Goal: Find contact information: Find contact information

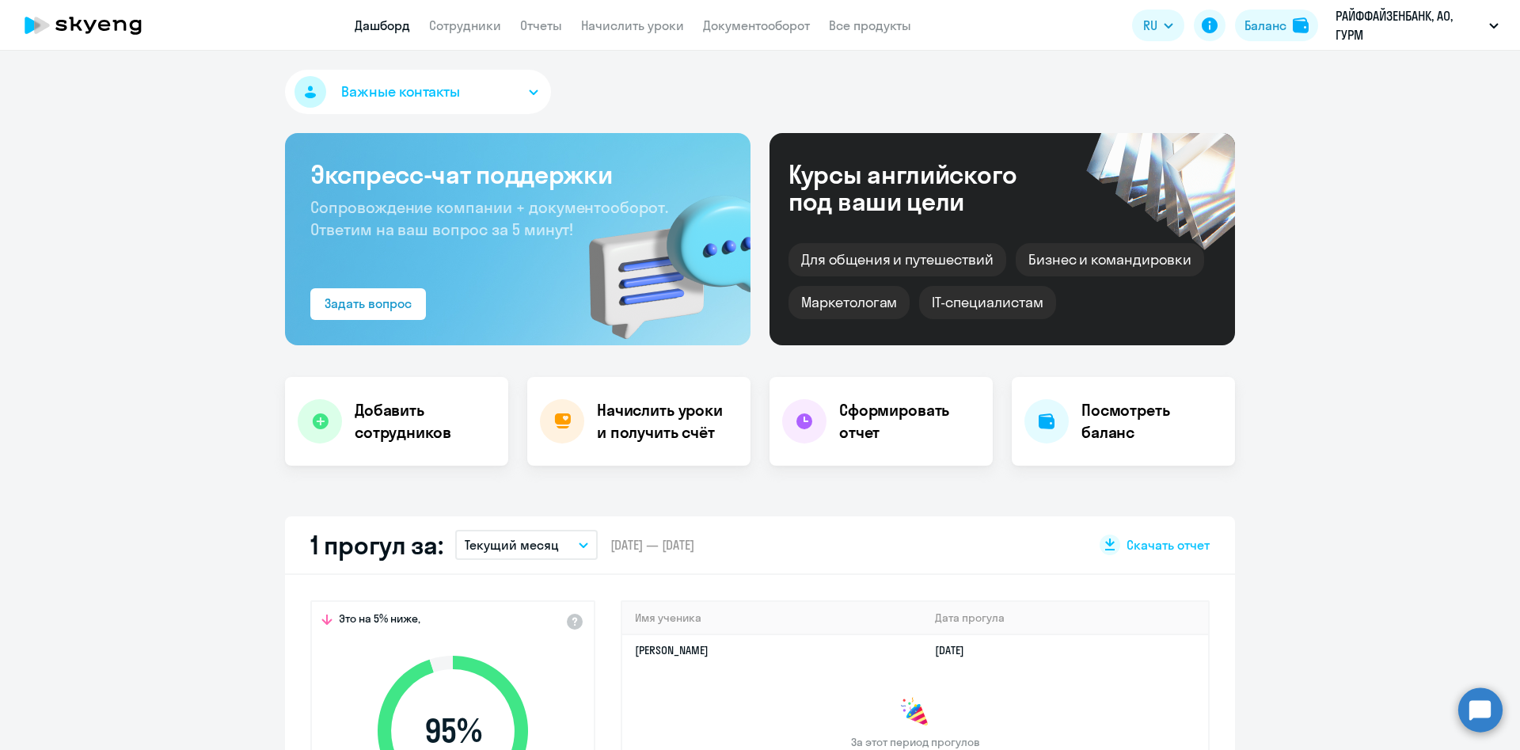
select select "30"
click at [463, 23] on link "Сотрудники" at bounding box center [465, 25] width 72 height 16
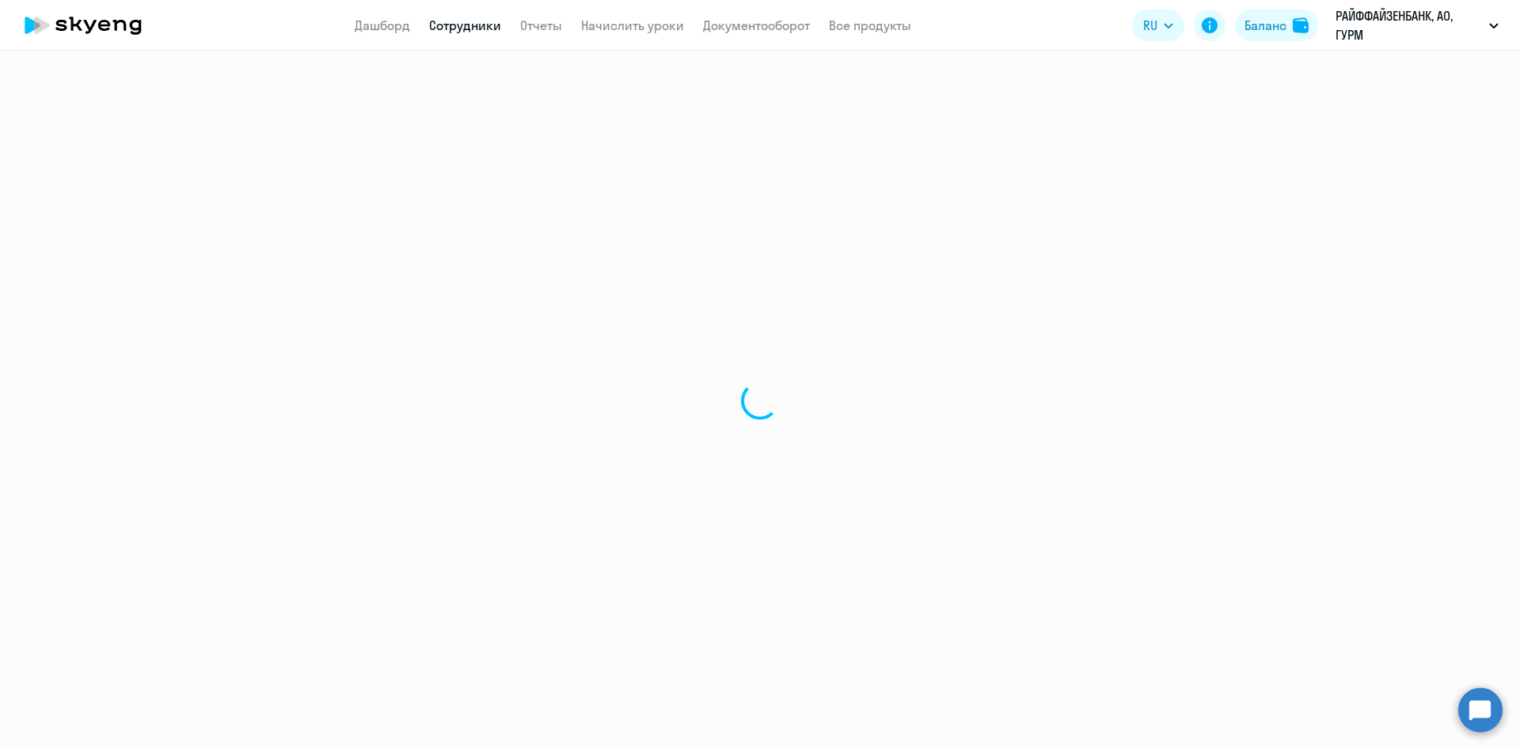
select select "30"
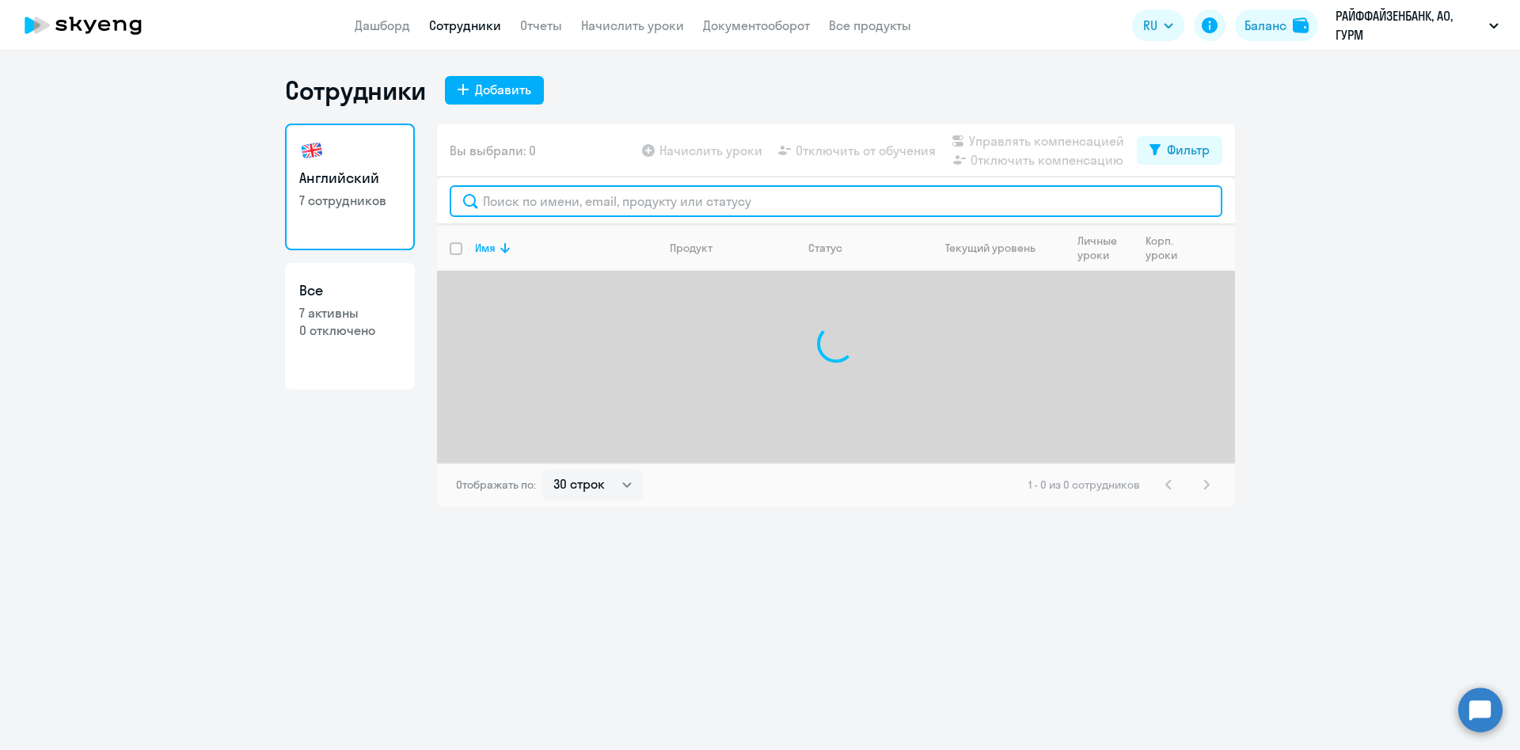
click at [514, 204] on input "text" at bounding box center [836, 201] width 773 height 32
type input "гла"
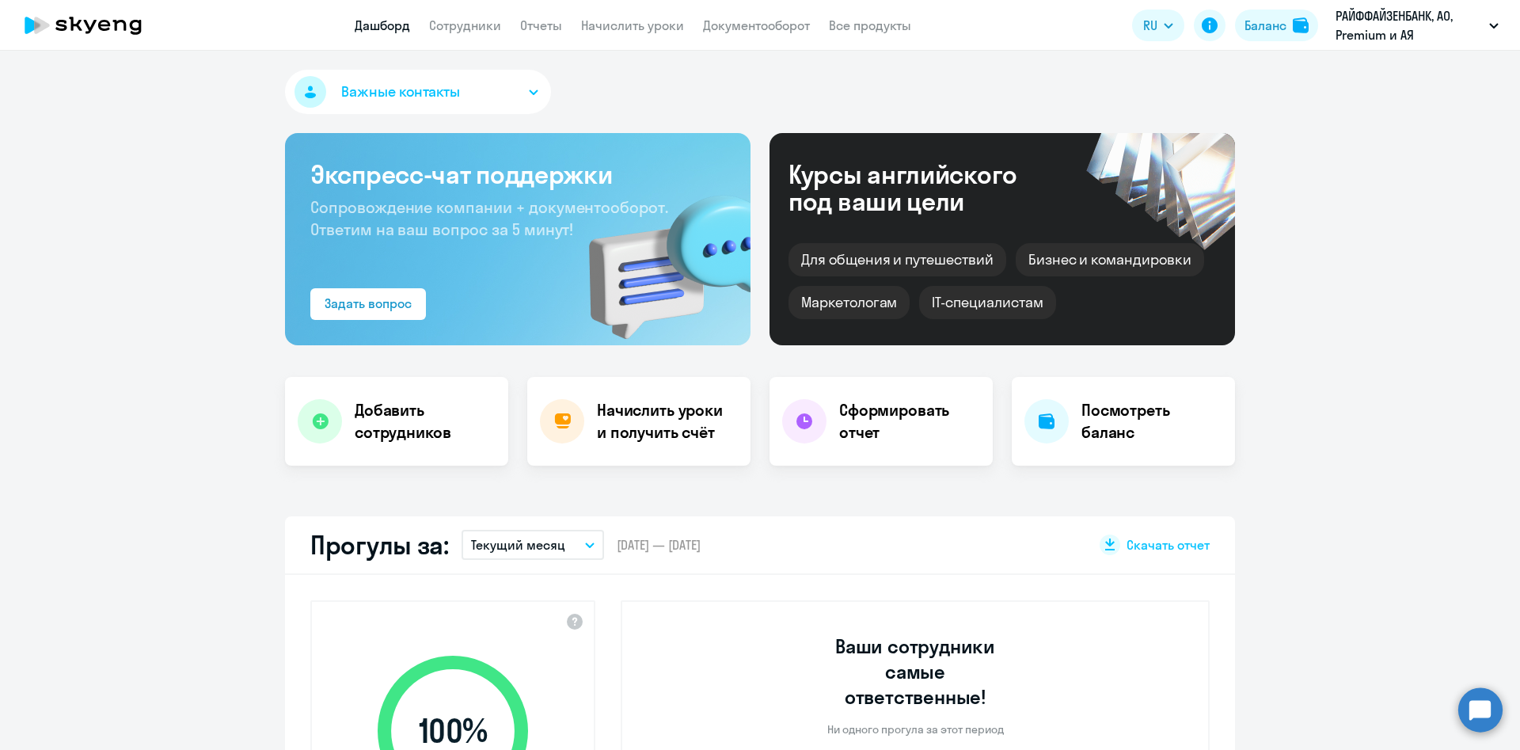
click at [458, 35] on app-header "Дашборд Сотрудники Отчеты Начислить уроки Документооборот Все продукты Дашборд …" at bounding box center [760, 25] width 1520 height 51
click at [469, 22] on link "Сотрудники" at bounding box center [465, 25] width 72 height 16
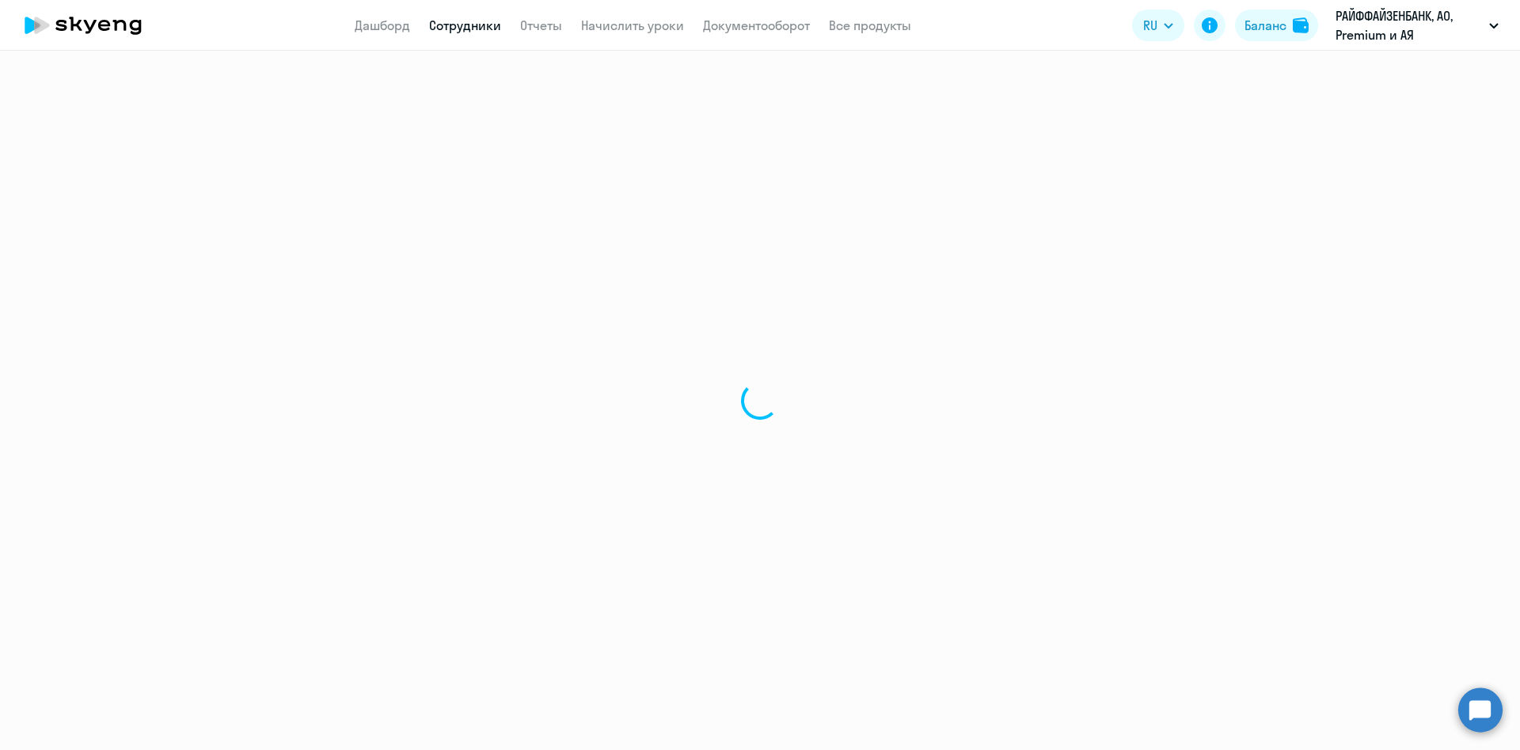
select select "30"
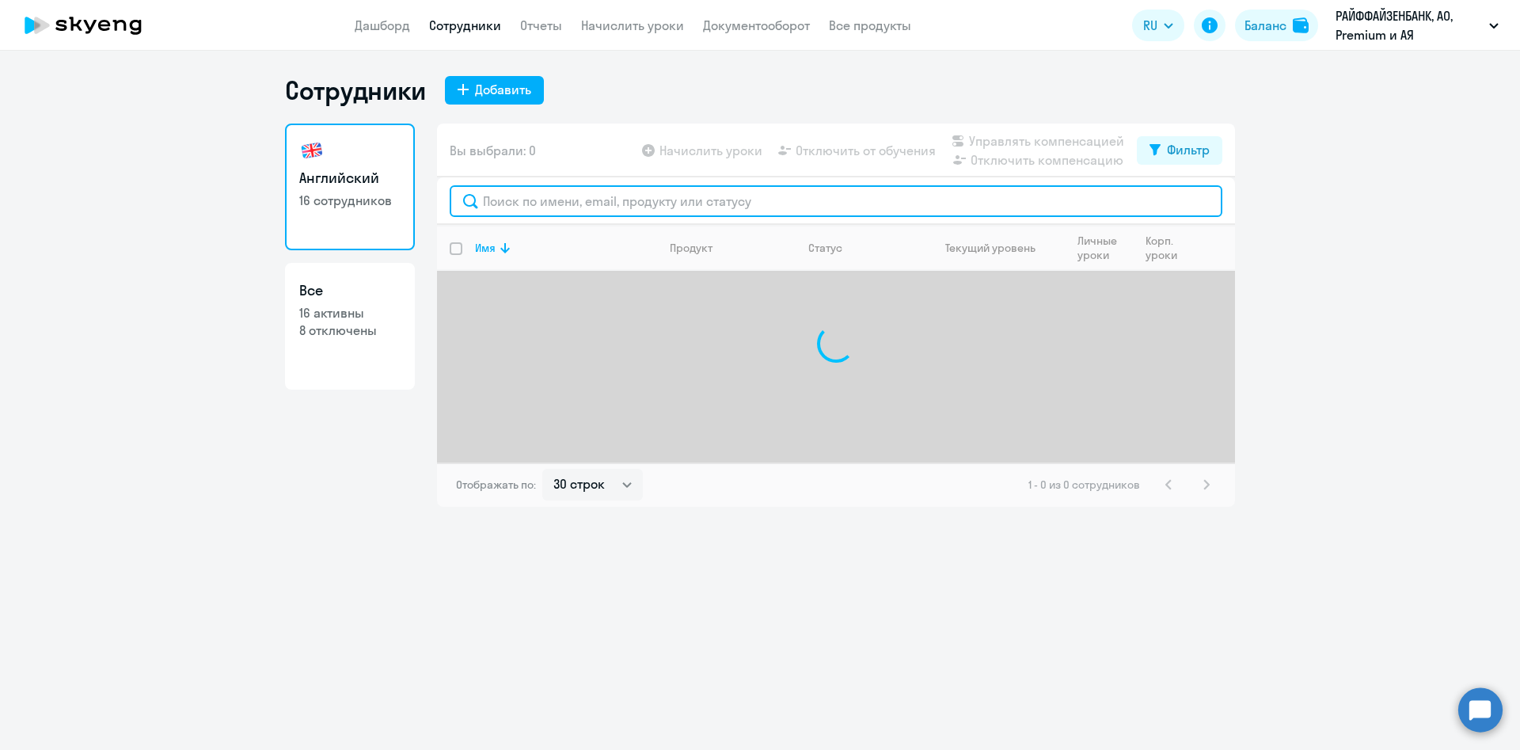
click at [550, 211] on input "text" at bounding box center [836, 201] width 773 height 32
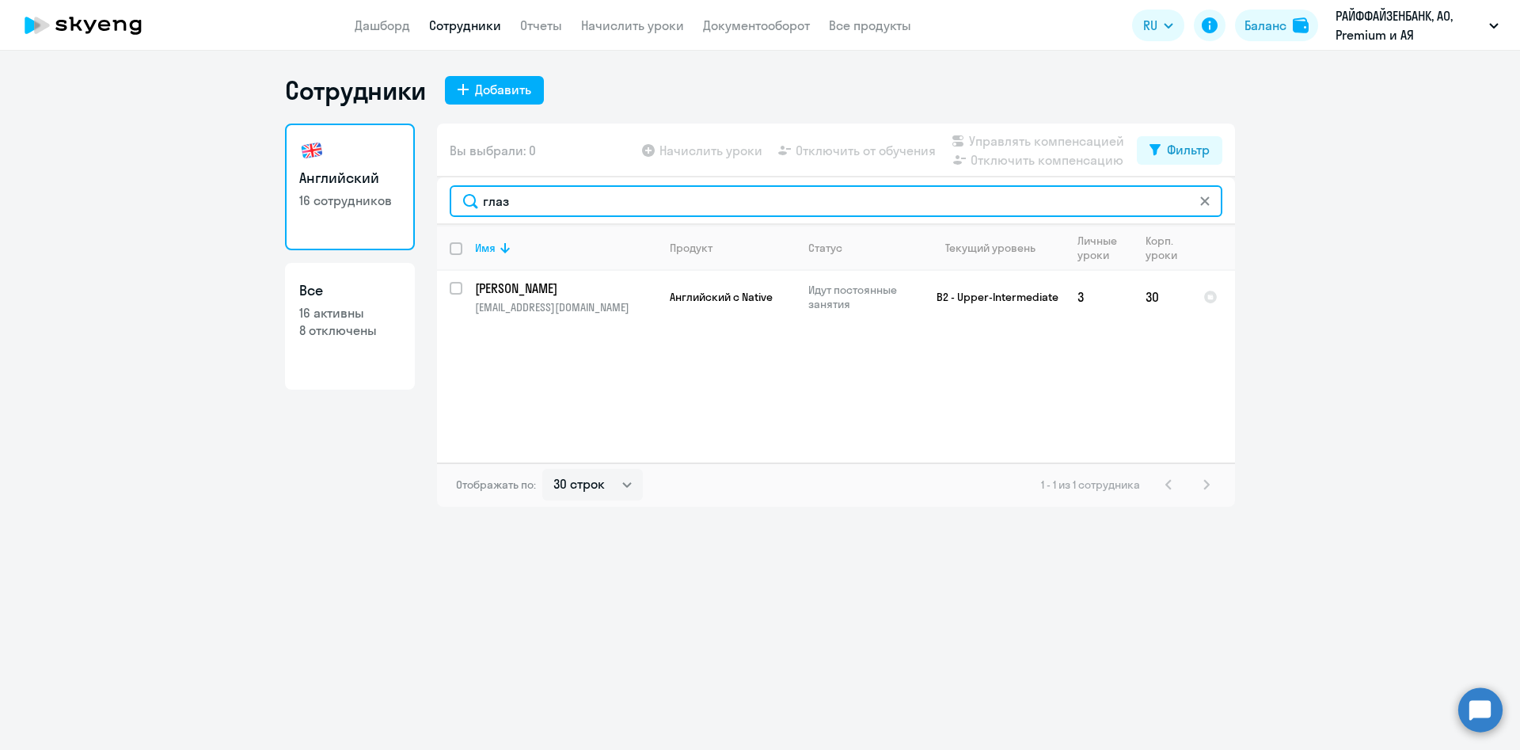
type input "глаз"
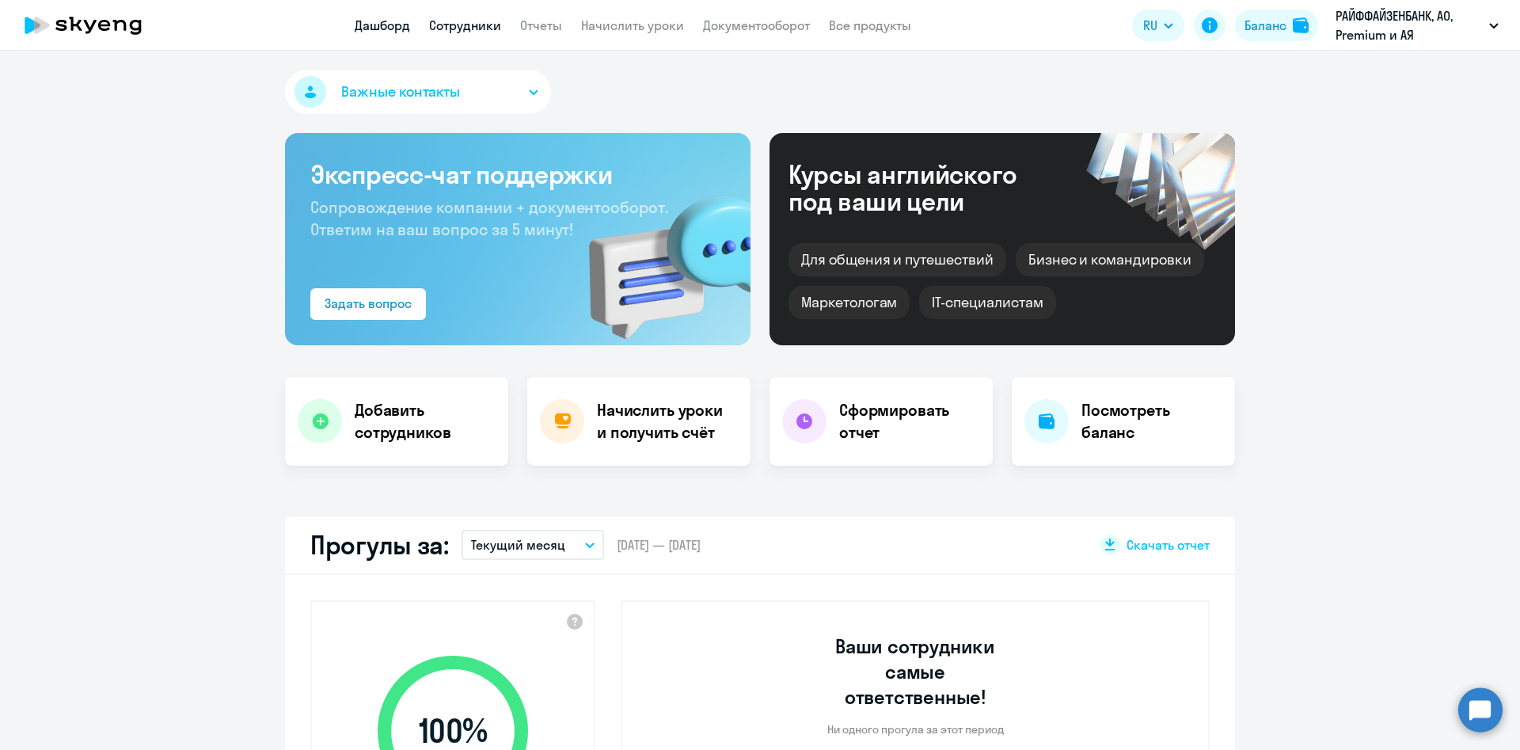
click at [467, 21] on link "Сотрудники" at bounding box center [465, 25] width 72 height 16
select select "30"
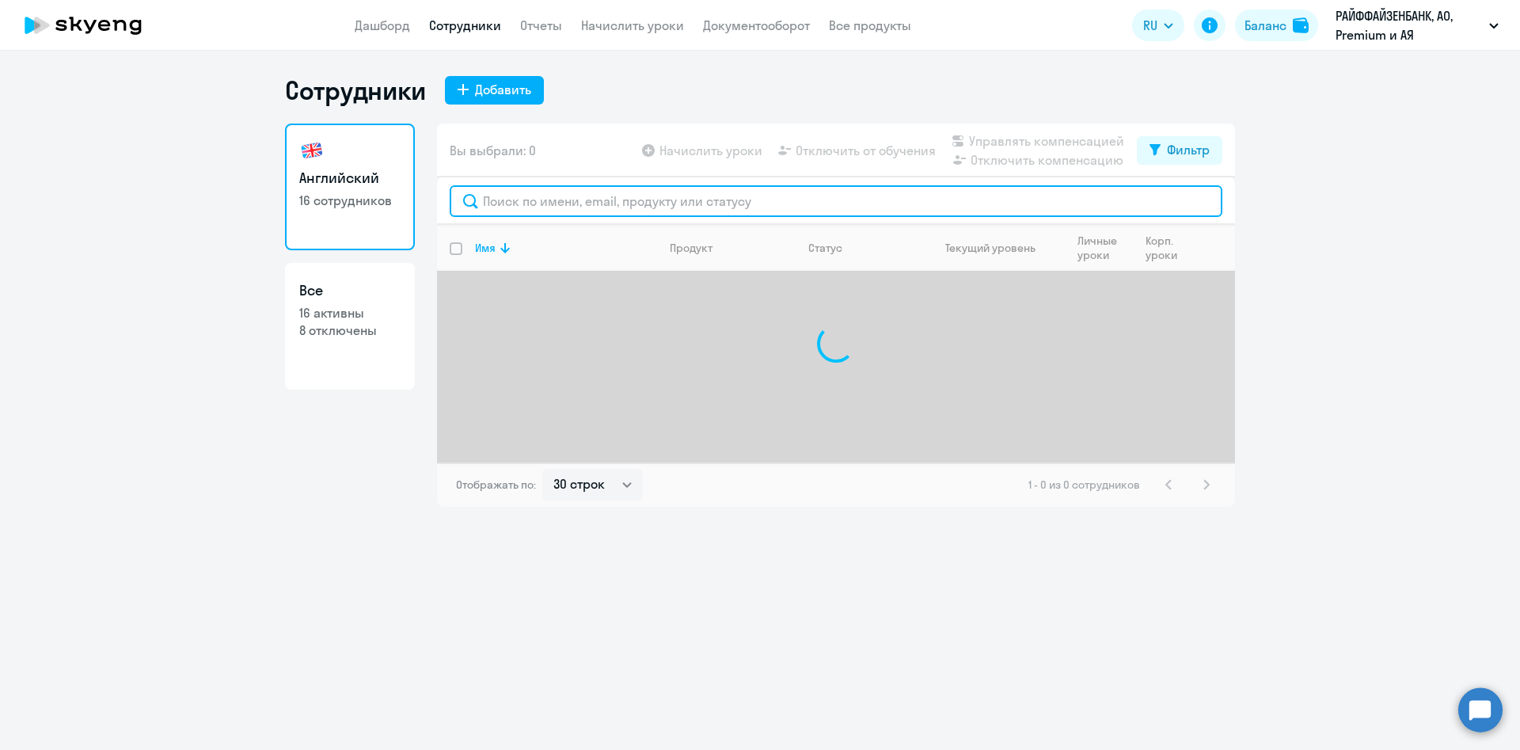
click at [552, 193] on input "text" at bounding box center [836, 201] width 773 height 32
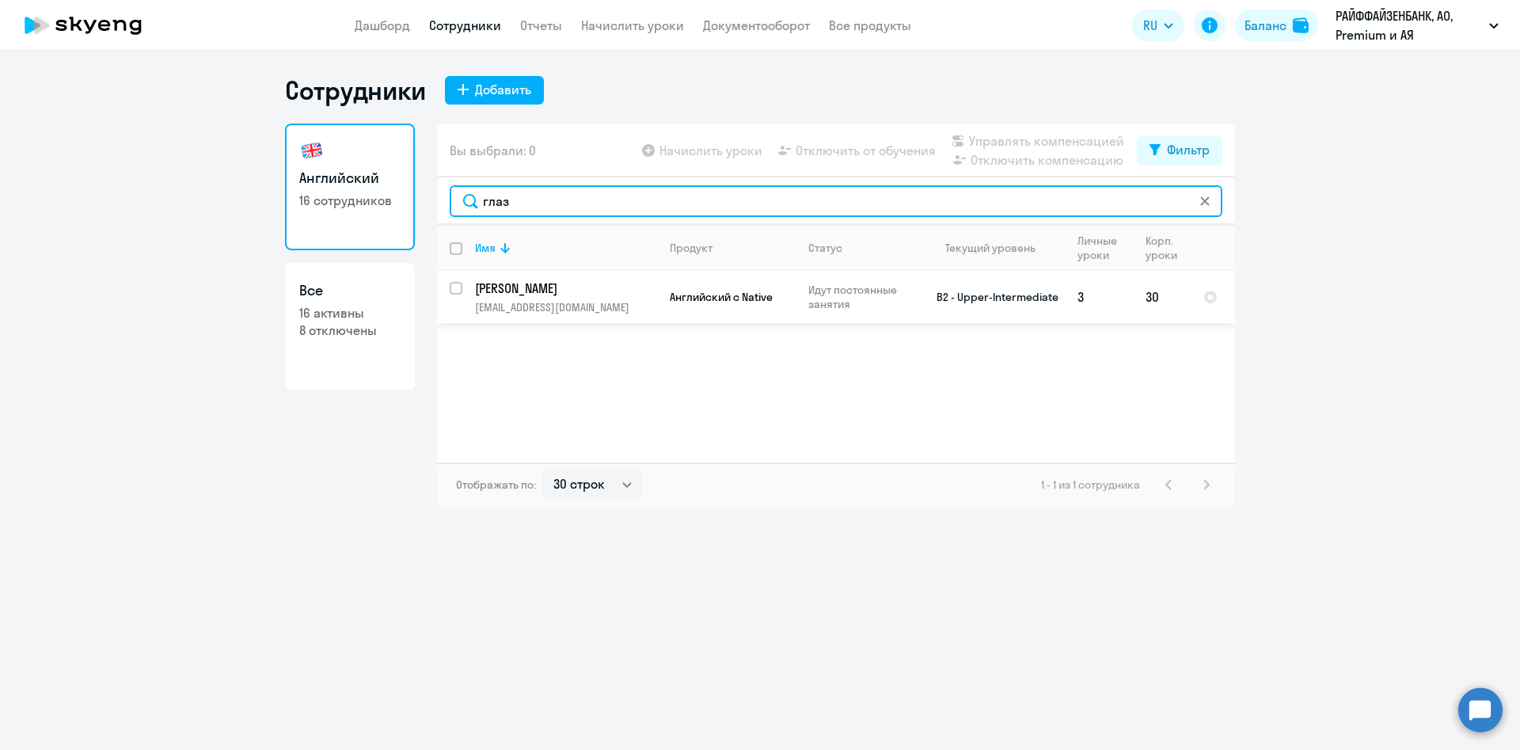
type input "глаз"
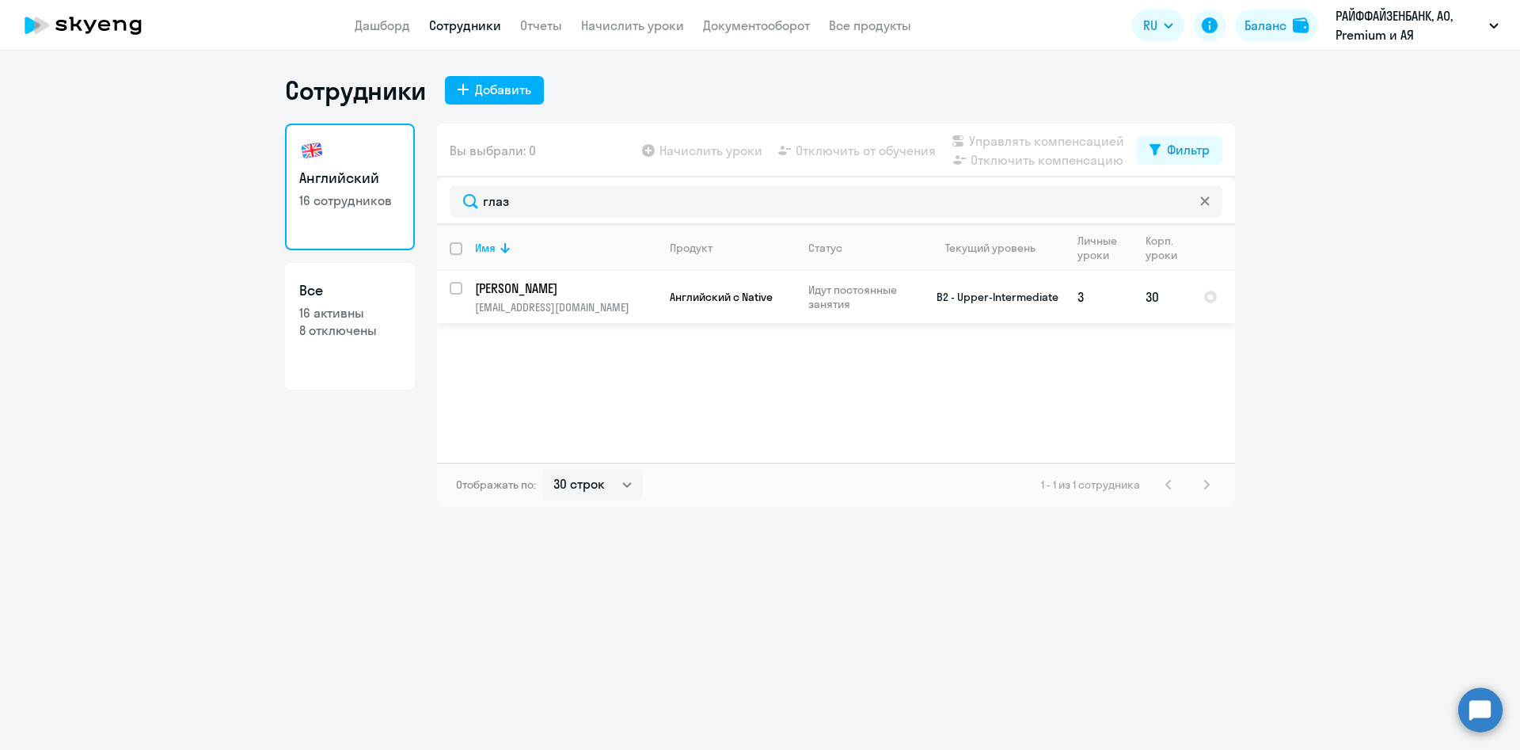
click at [547, 302] on p "maksim-glazov@yandex.ru" at bounding box center [565, 307] width 181 height 14
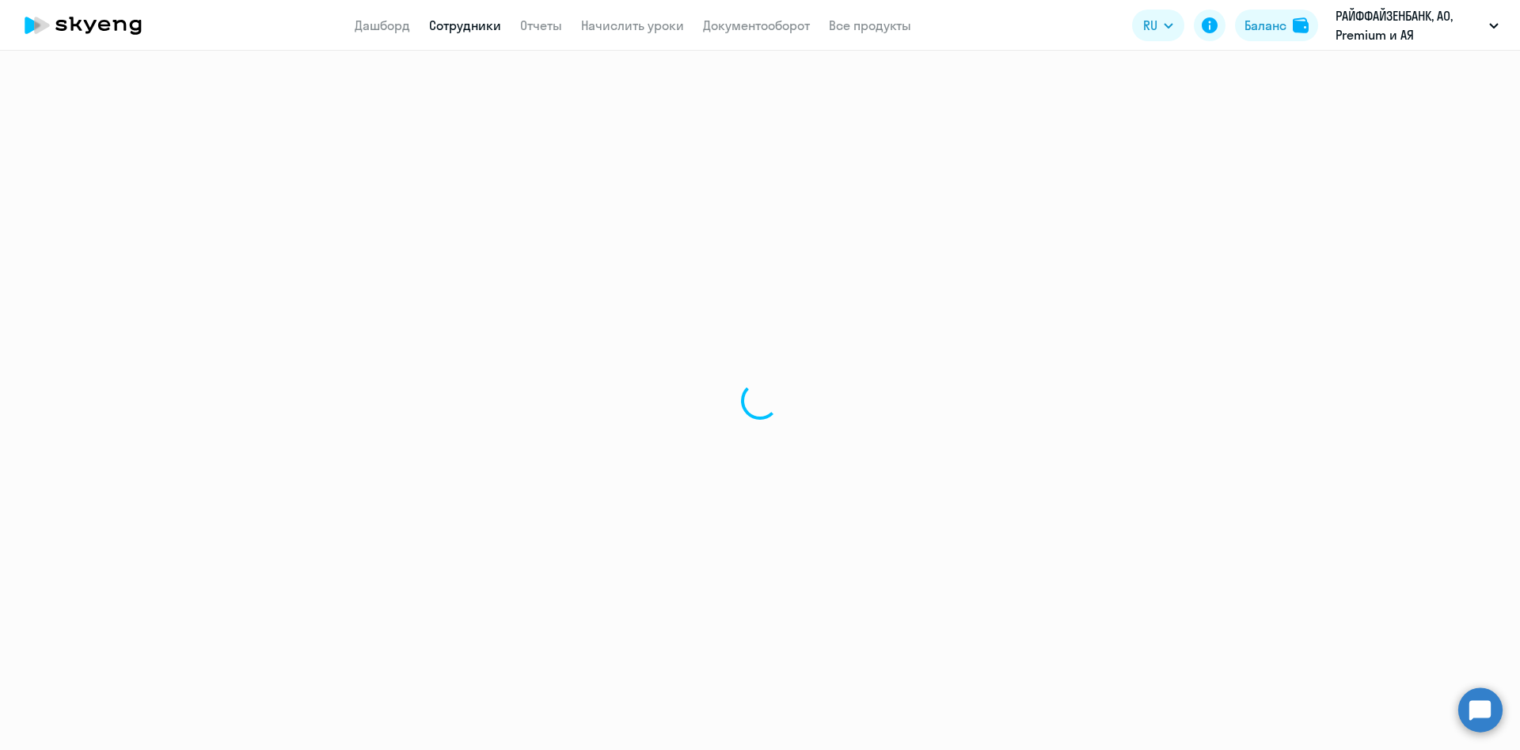
select select "english"
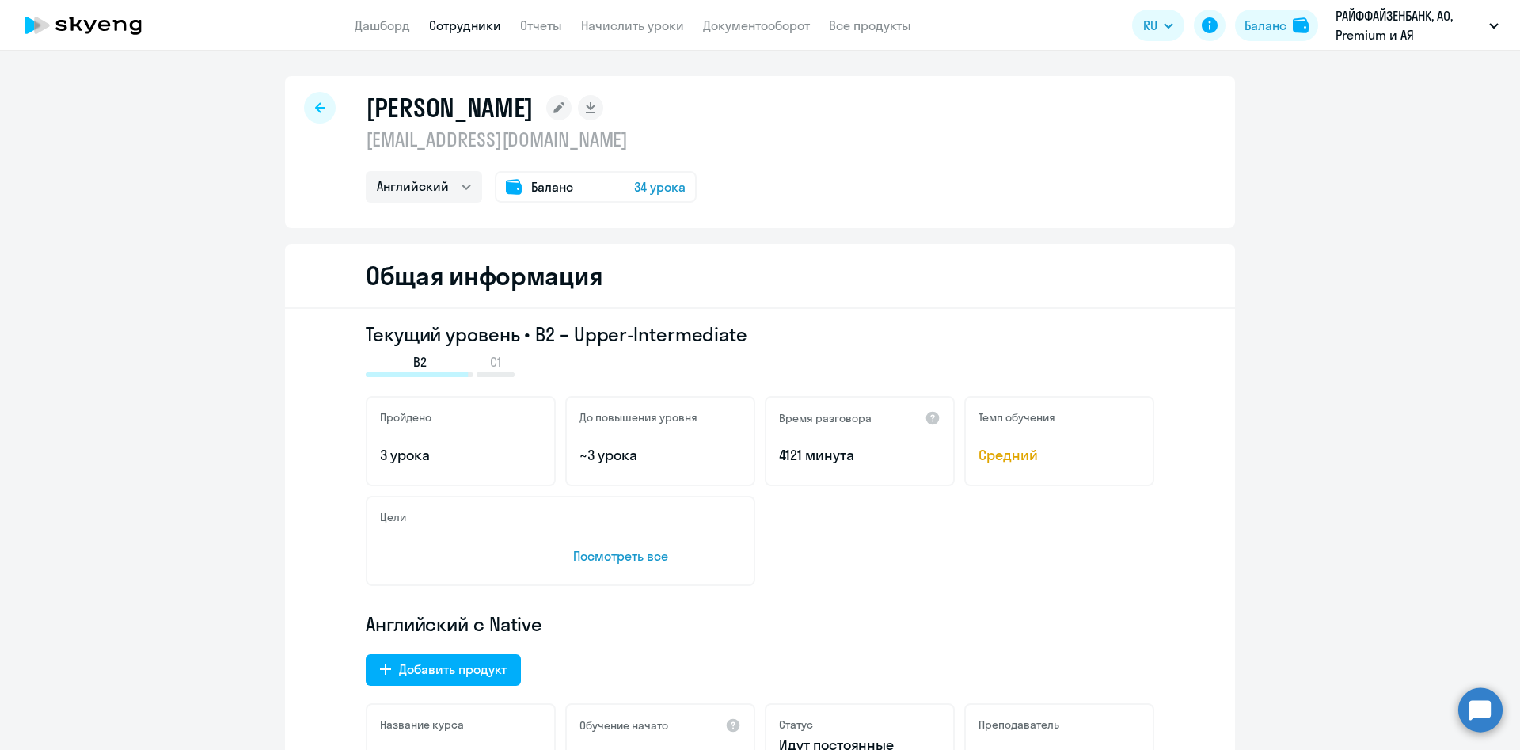
click at [471, 143] on p "maksim-glazov@yandex.ru" at bounding box center [531, 139] width 331 height 25
click at [473, 143] on p "maksim-glazov@yandex.ru" at bounding box center [531, 139] width 331 height 25
copy p "maksim-glazov@yandex.ru"
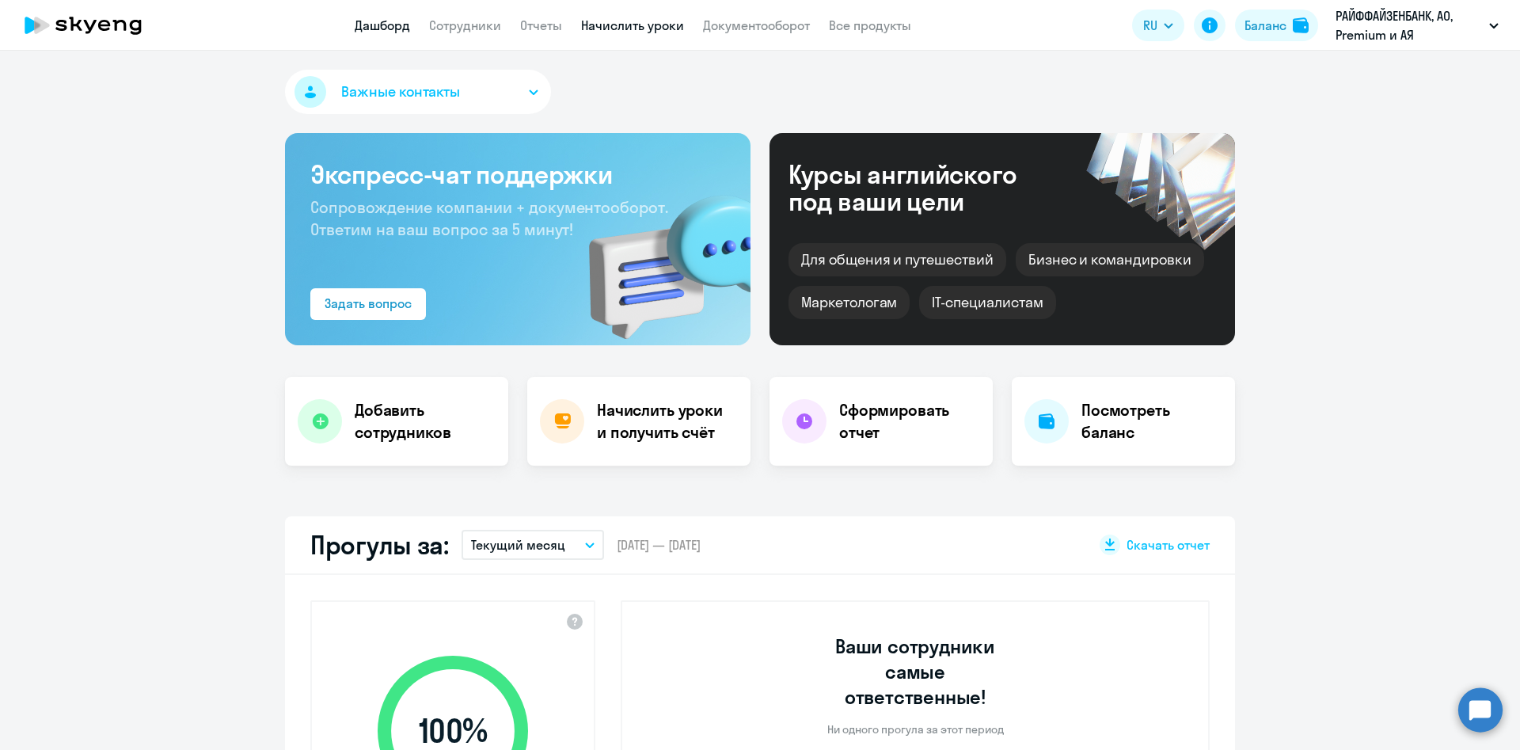
select select "30"
click at [611, 23] on link "Начислить уроки" at bounding box center [632, 25] width 103 height 16
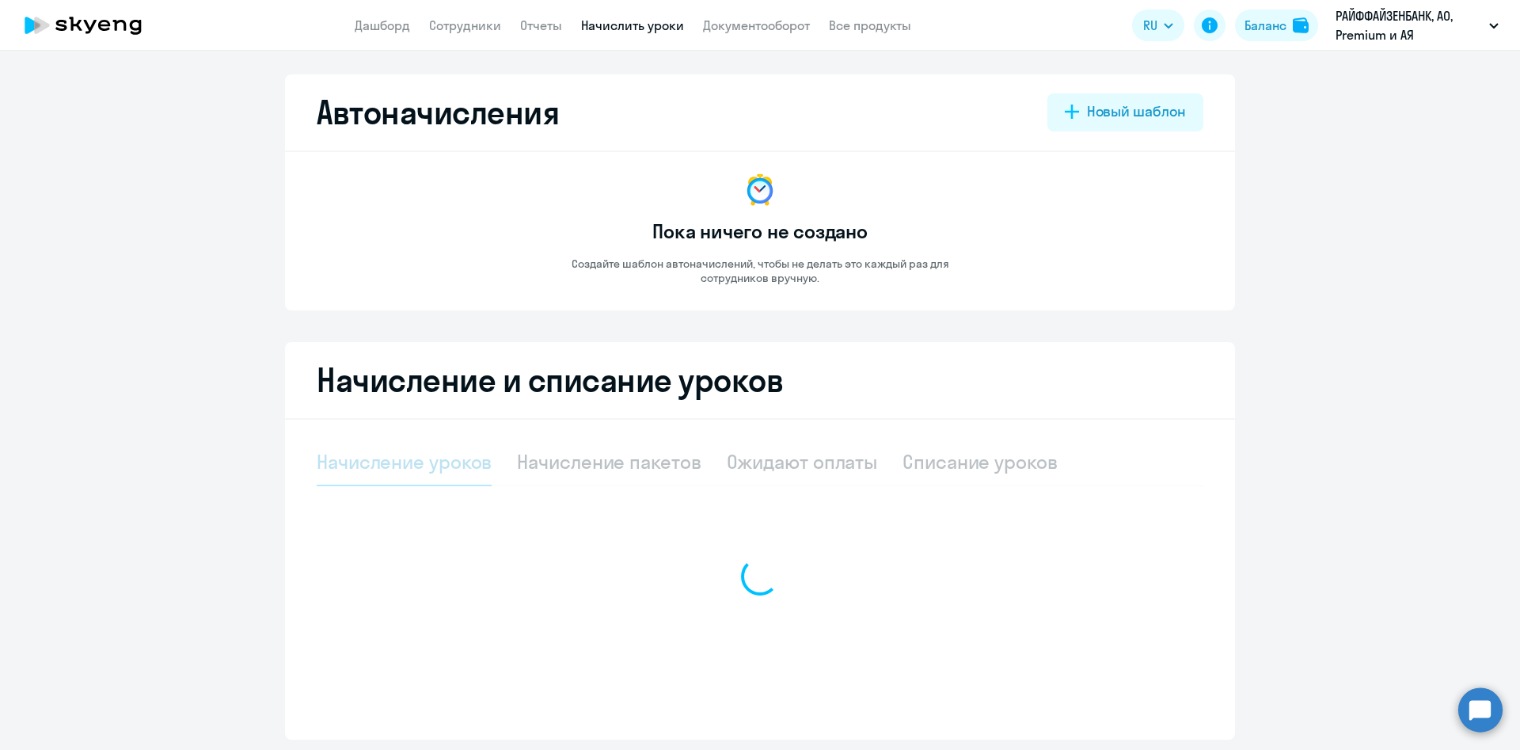
select select "10"
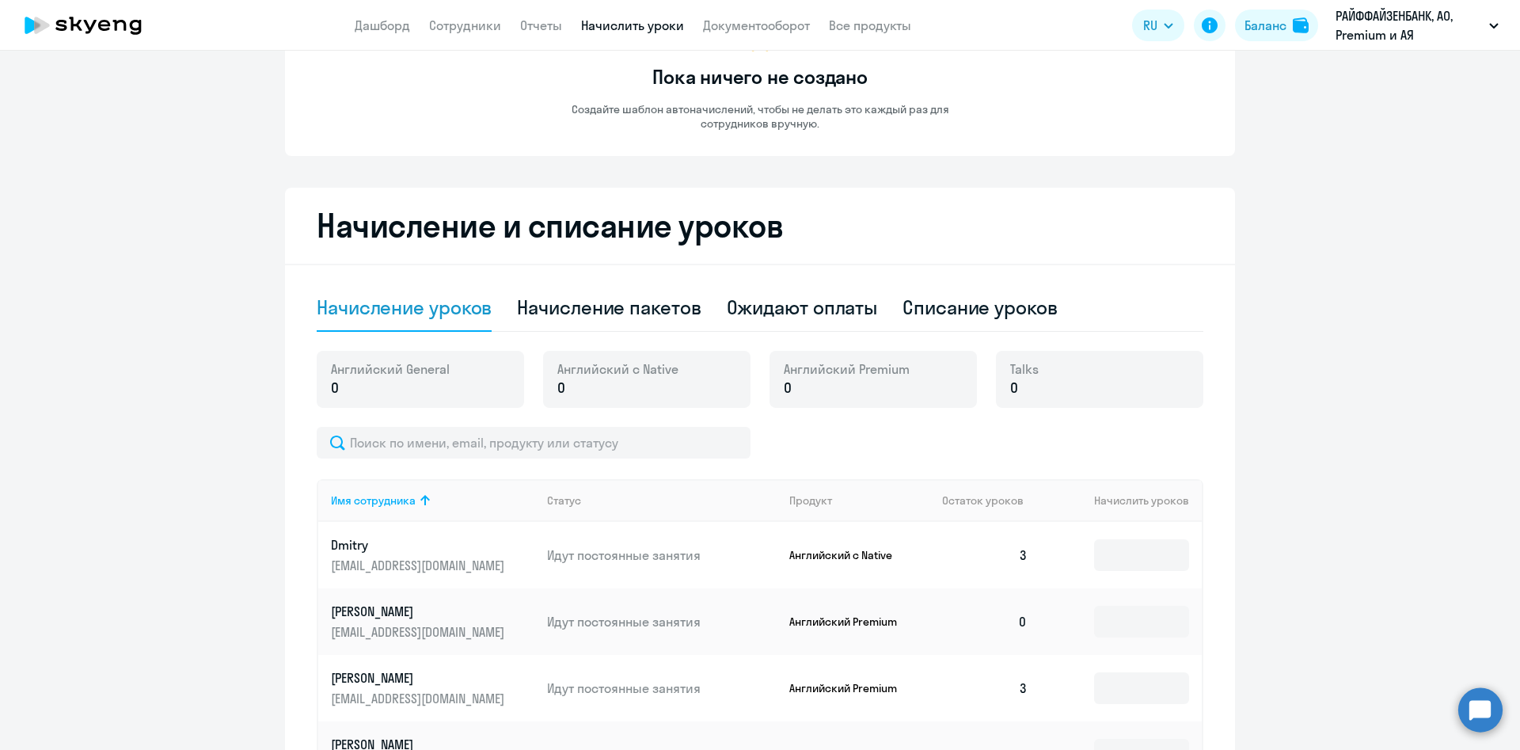
scroll to position [119, 0]
